Goal: Task Accomplishment & Management: Manage account settings

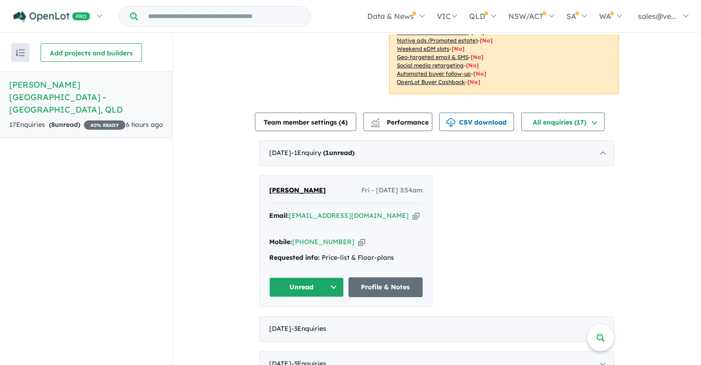
scroll to position [230, 0]
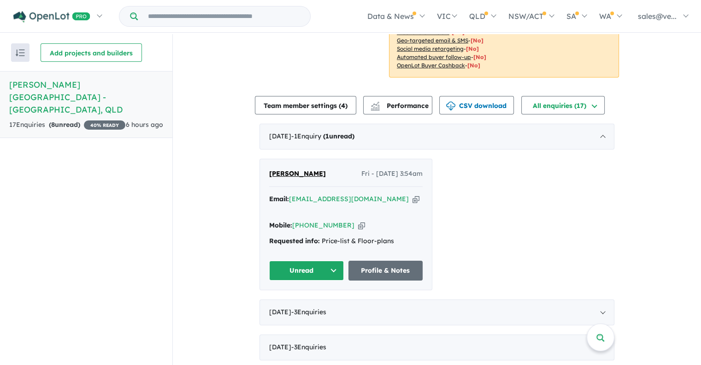
click at [265, 160] on div "[PERSON_NAME] Fri - [DATE] 3:54am Email: [EMAIL_ADDRESS][DOMAIN_NAME] Copied! M…" at bounding box center [346, 224] width 172 height 130
click at [269, 169] on span "[PERSON_NAME]" at bounding box center [297, 173] width 57 height 8
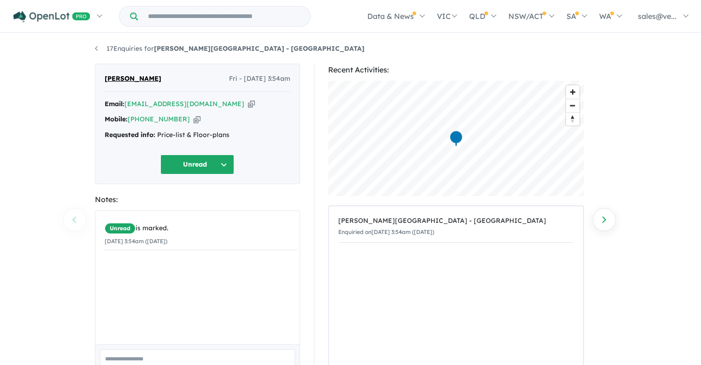
click at [194, 118] on icon "button" at bounding box center [197, 119] width 7 height 10
click at [248, 106] on icon "button" at bounding box center [251, 104] width 7 height 10
click at [194, 120] on icon "button" at bounding box center [197, 119] width 7 height 10
click at [248, 104] on icon "button" at bounding box center [251, 104] width 7 height 10
click at [41, 171] on div "17 Enquiries for Ripley Square Estate - Ripley Previous enquiry Next enquiry J …" at bounding box center [350, 200] width 701 height 332
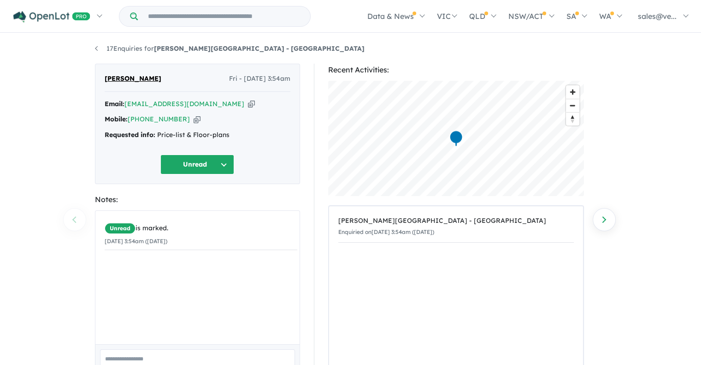
click at [221, 165] on button "Unread" at bounding box center [197, 164] width 74 height 20
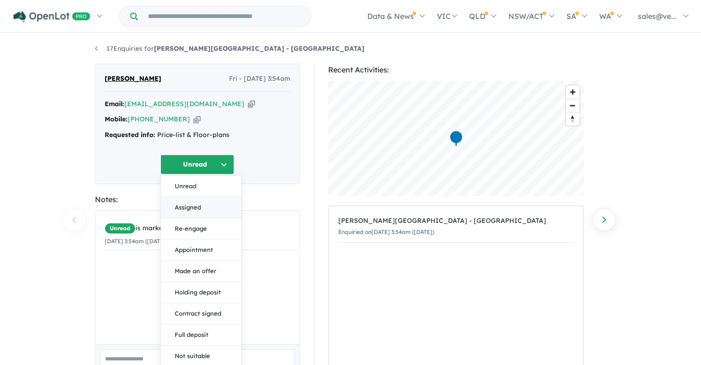
click at [206, 211] on button "Assigned" at bounding box center [201, 207] width 80 height 21
